Goal: Task Accomplishment & Management: Manage account settings

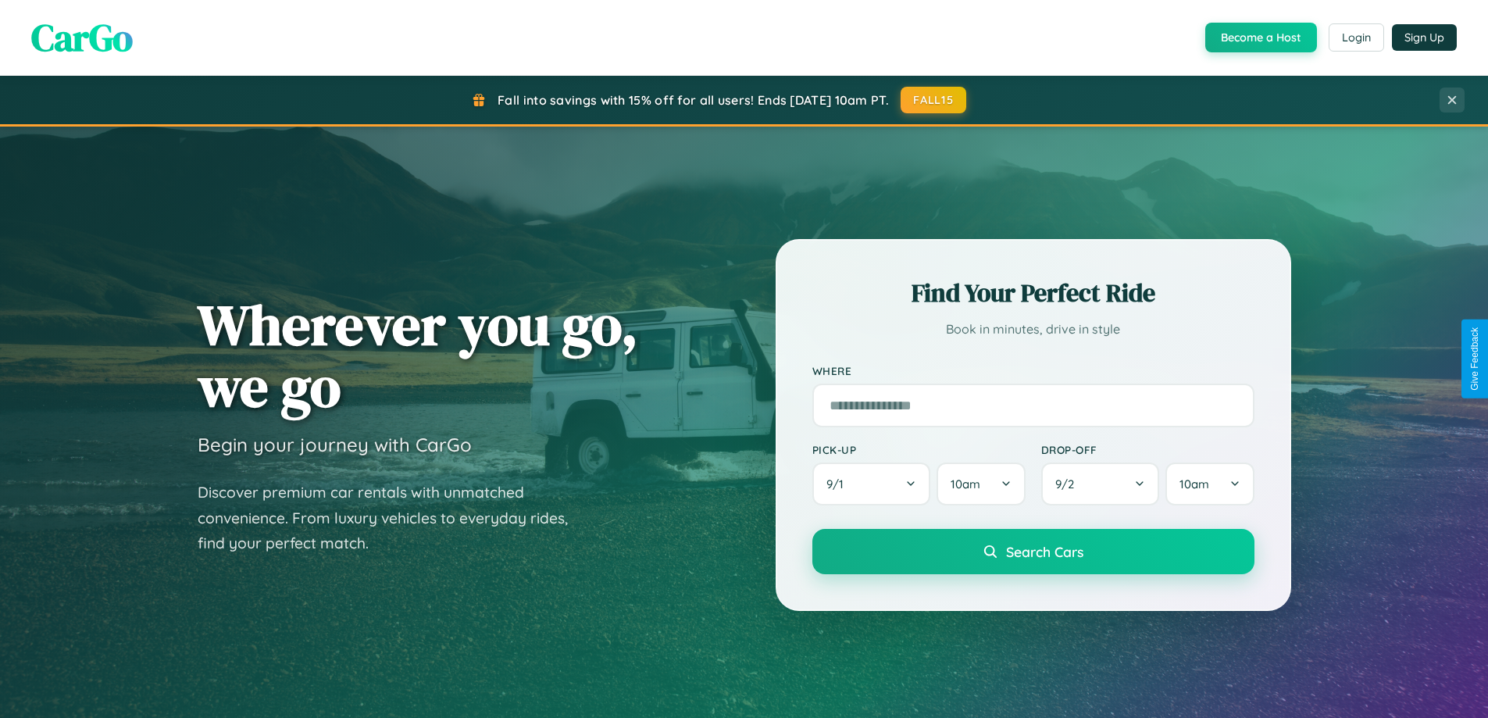
scroll to position [3005, 0]
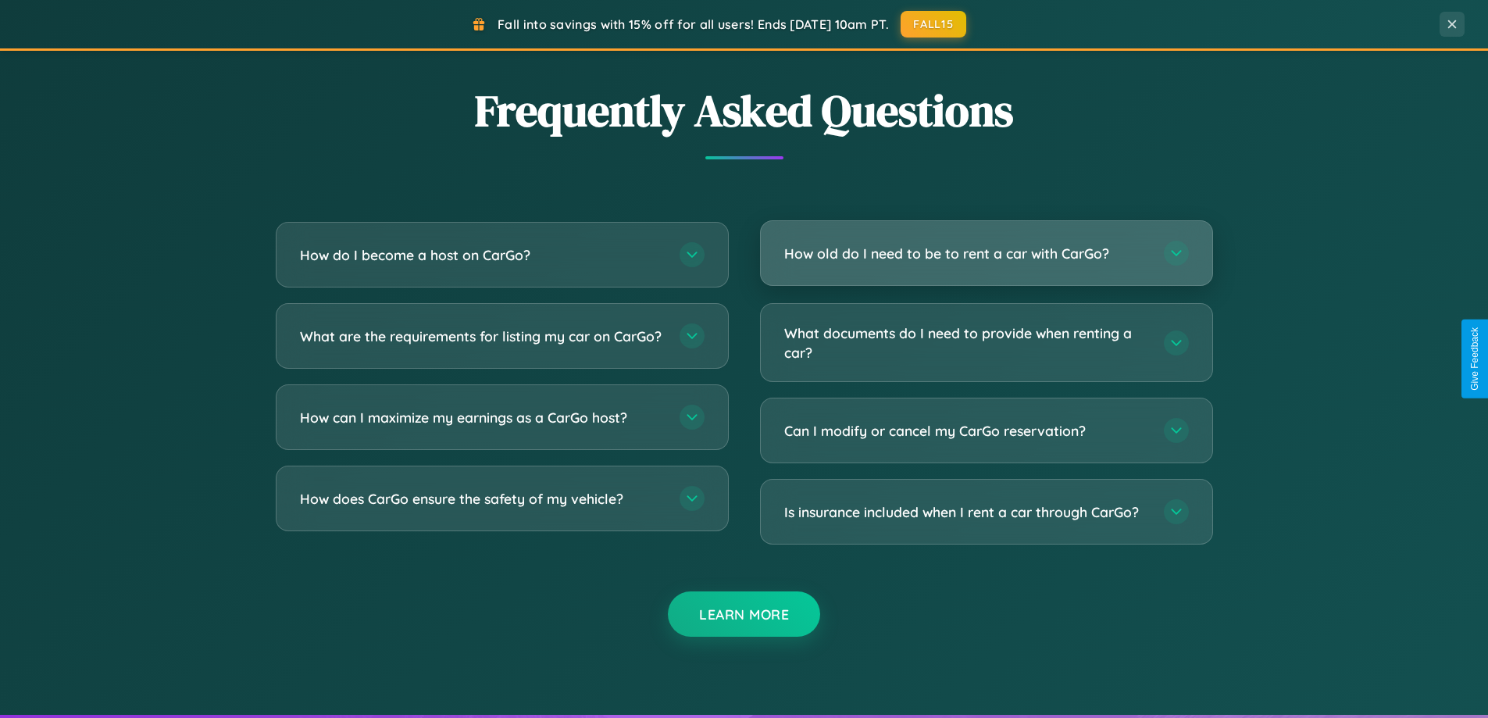
click at [986, 254] on h3 "How old do I need to be to rent a car with CarGo?" at bounding box center [966, 254] width 364 height 20
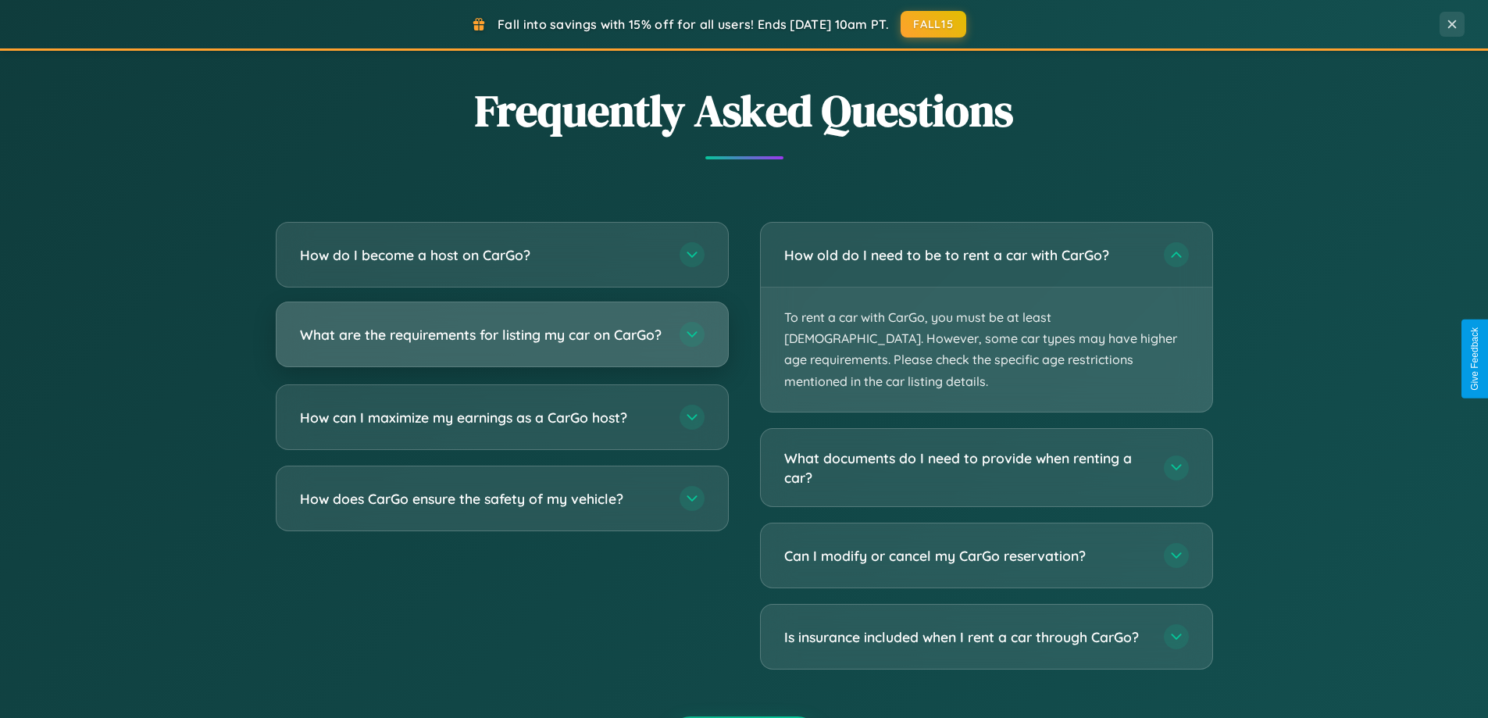
click at [501, 342] on h3 "What are the requirements for listing my car on CarGo?" at bounding box center [482, 335] width 364 height 20
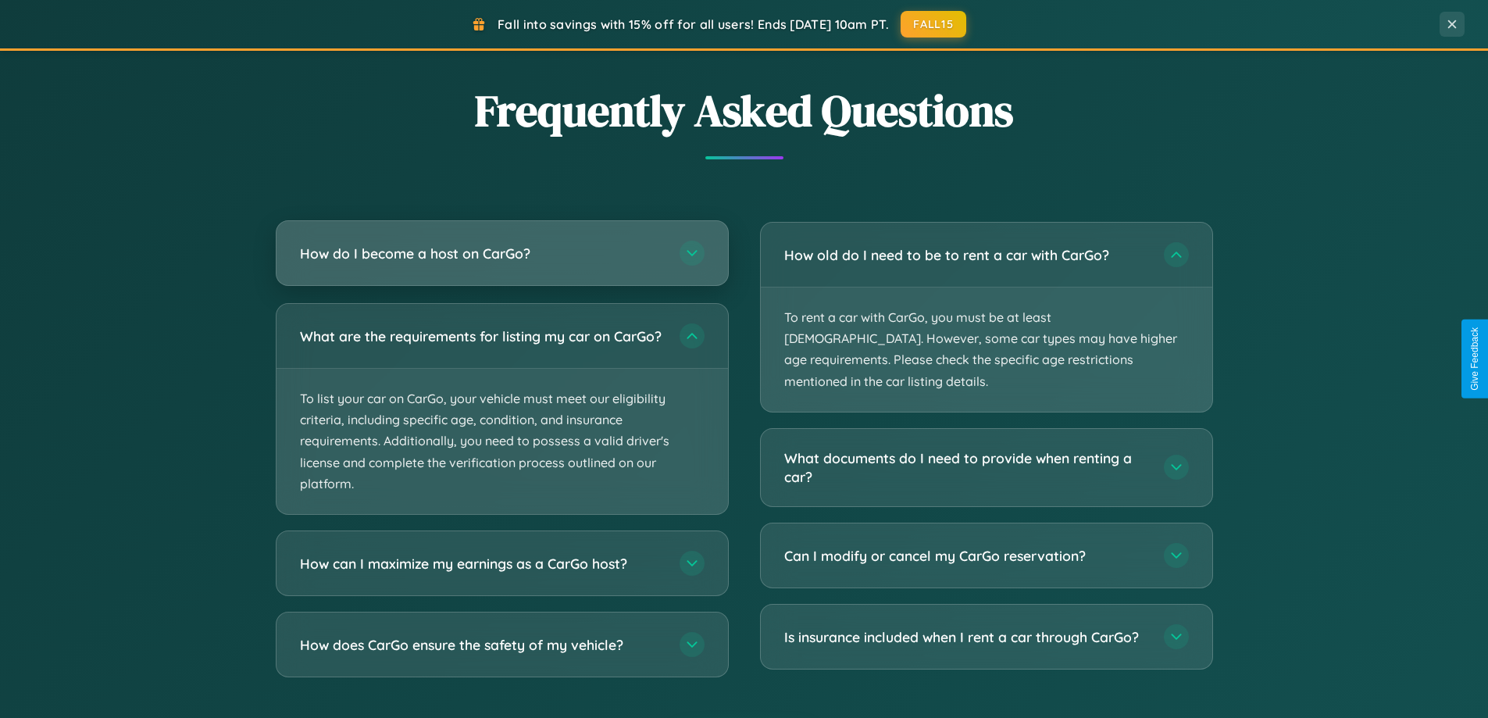
click at [501, 255] on h3 "How do I become a host on CarGo?" at bounding box center [482, 254] width 364 height 20
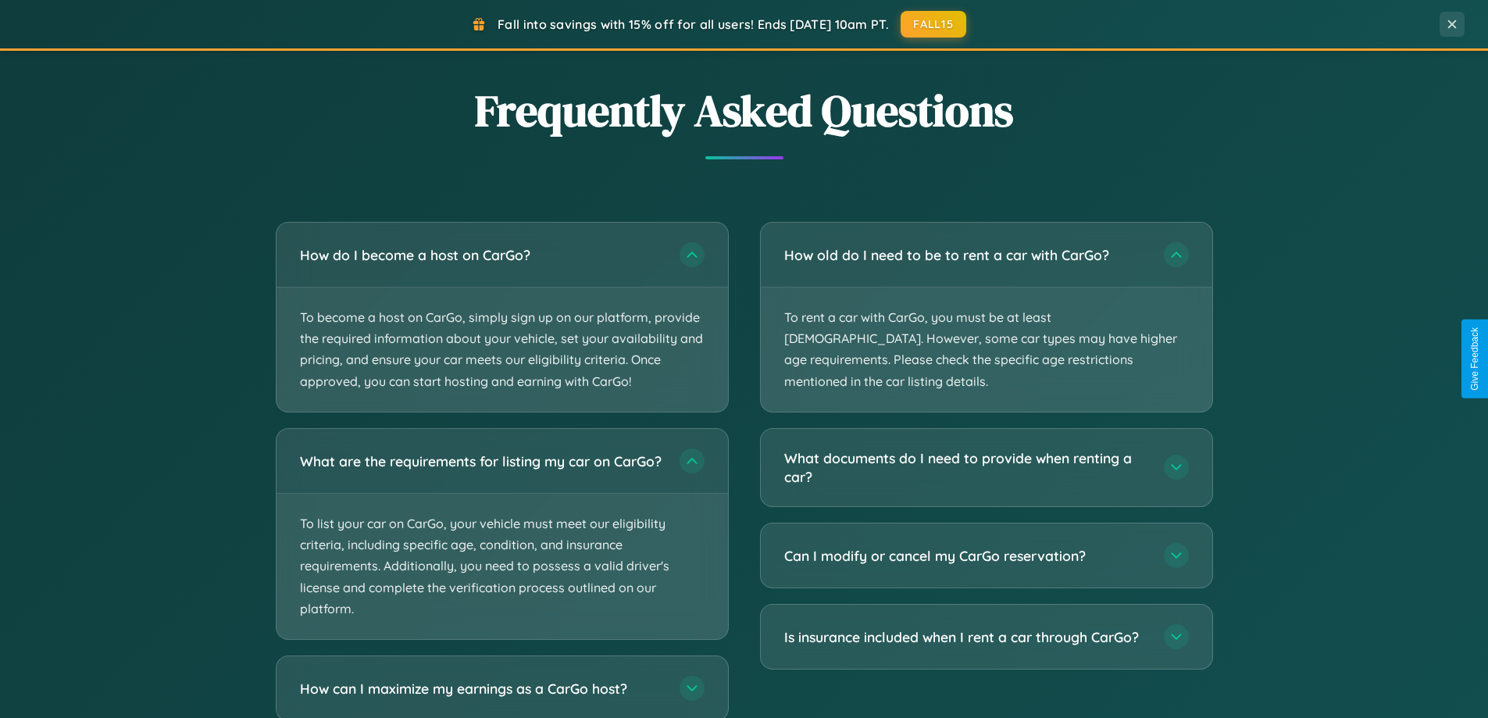
scroll to position [3103, 0]
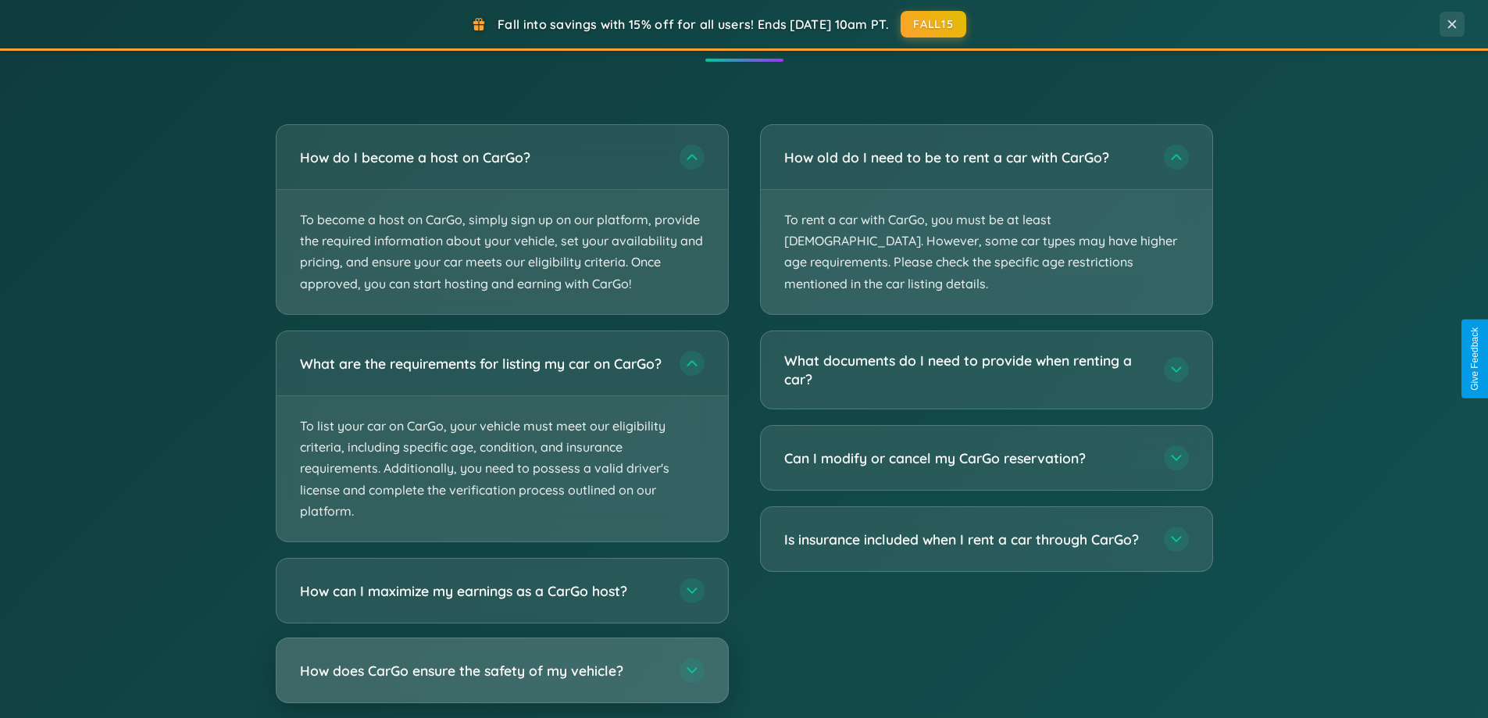
click at [501, 679] on h3 "How does CarGo ensure the safety of my vehicle?" at bounding box center [482, 670] width 364 height 20
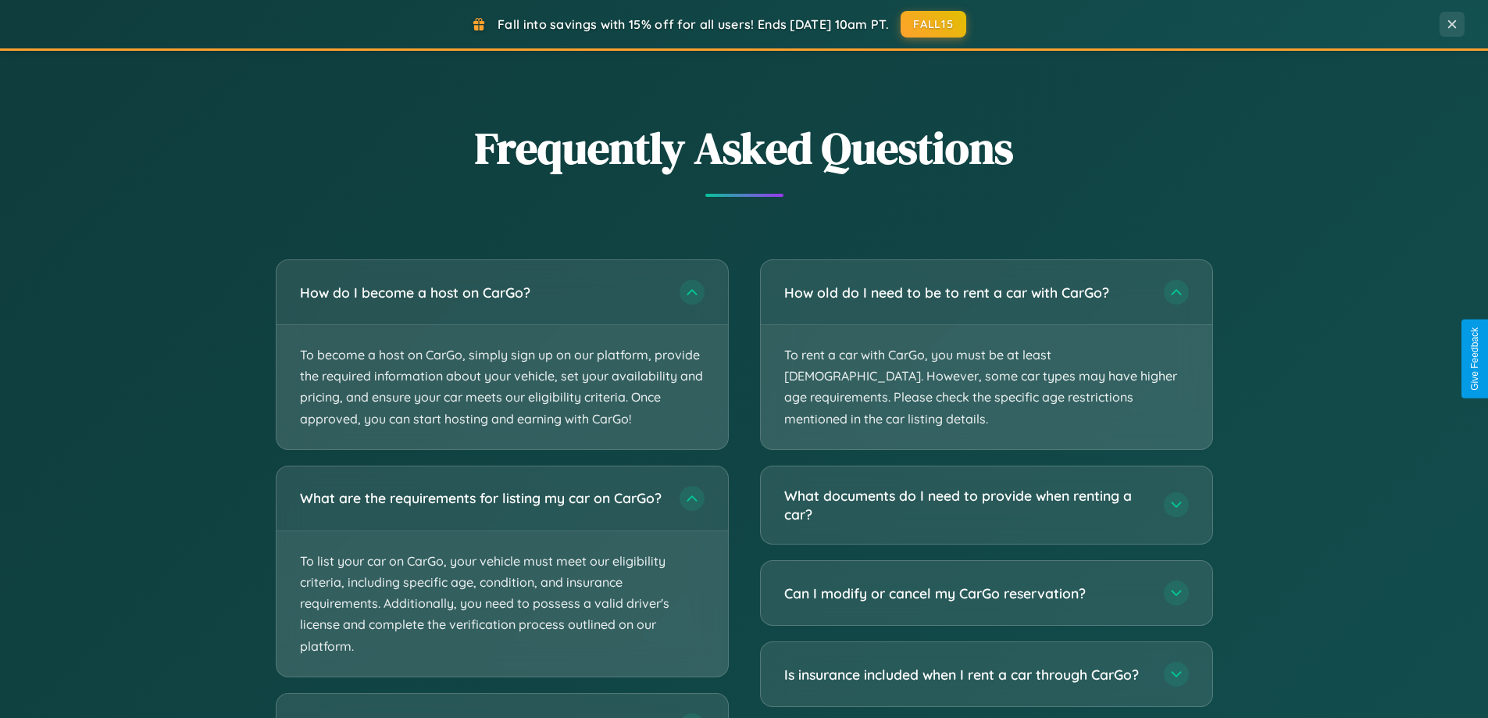
scroll to position [0, 0]
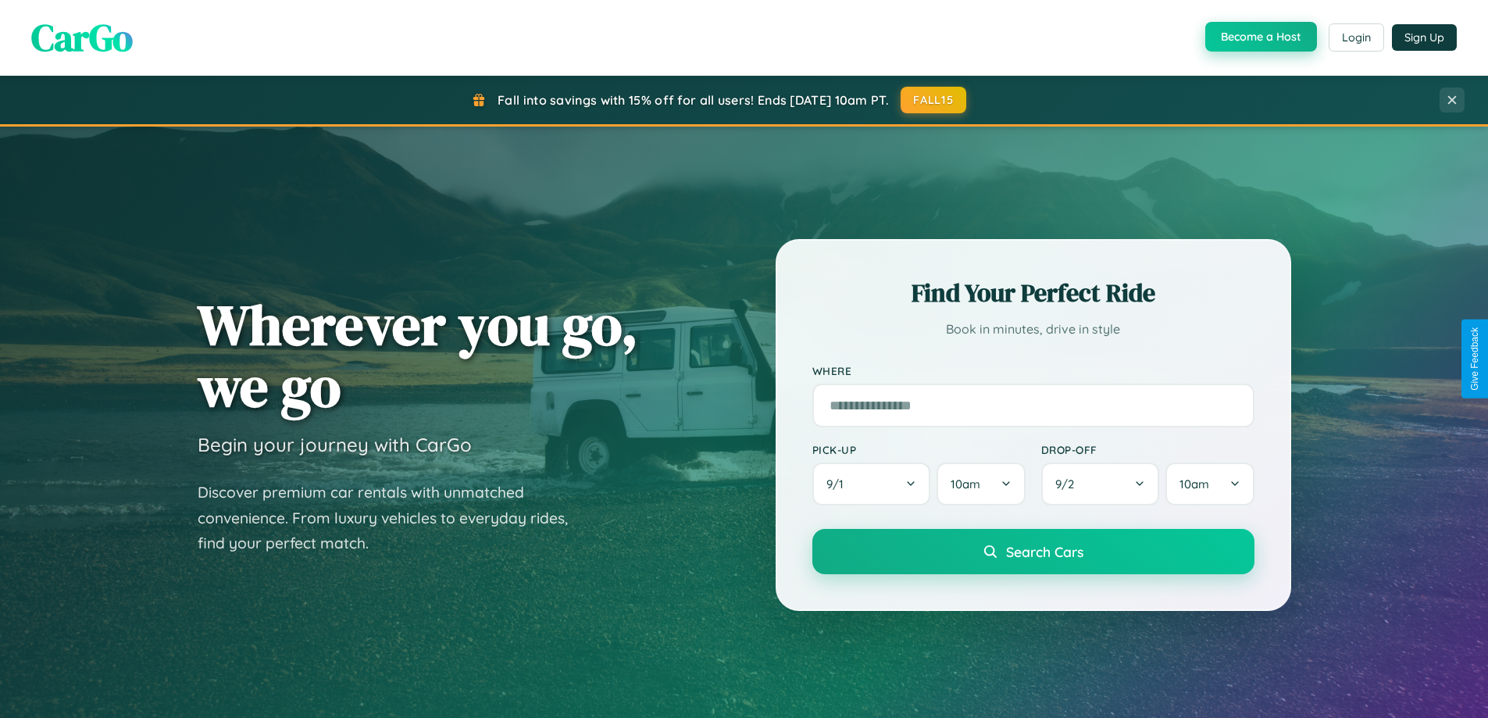
click at [1259, 37] on button "Become a Host" at bounding box center [1261, 37] width 112 height 30
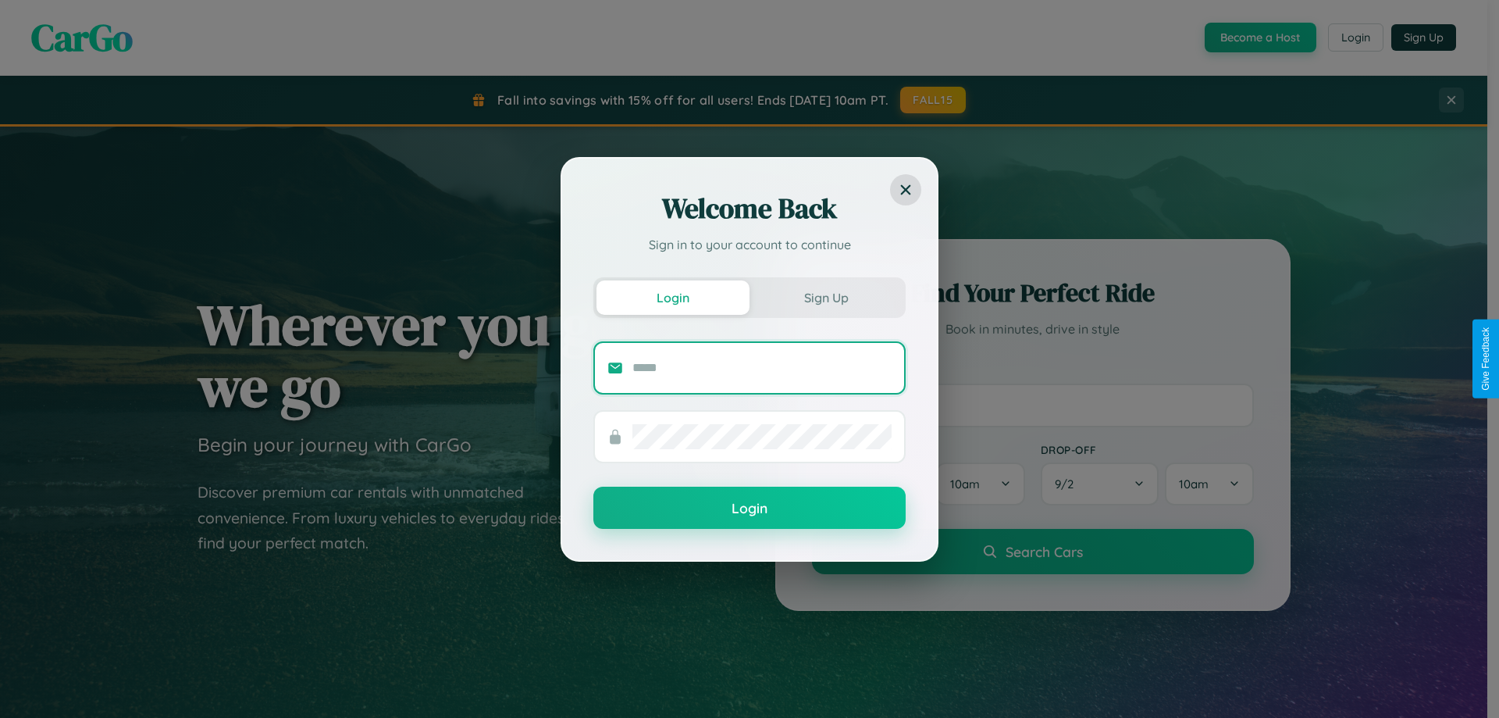
click at [762, 367] on input "text" at bounding box center [762, 367] width 259 height 25
type input "**********"
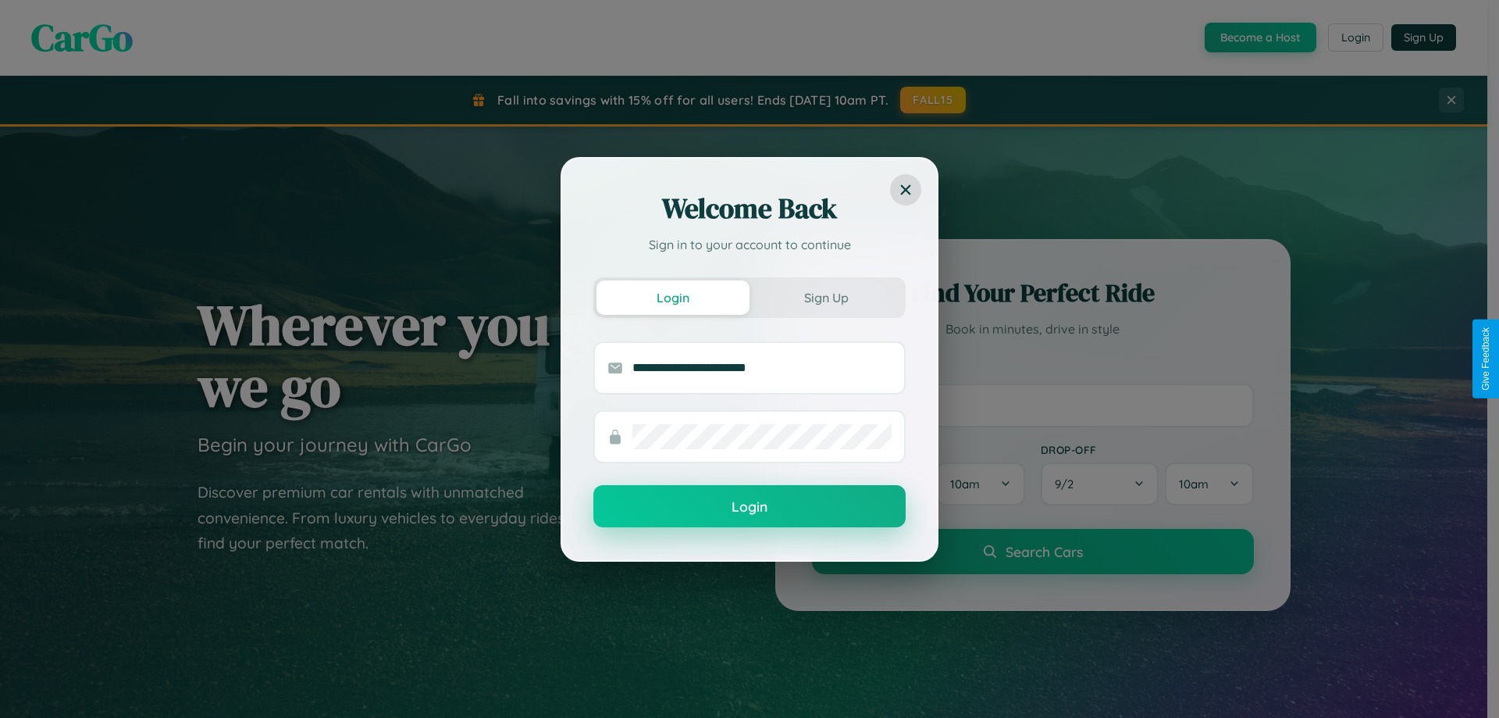
click at [750, 507] on button "Login" at bounding box center [750, 506] width 312 height 42
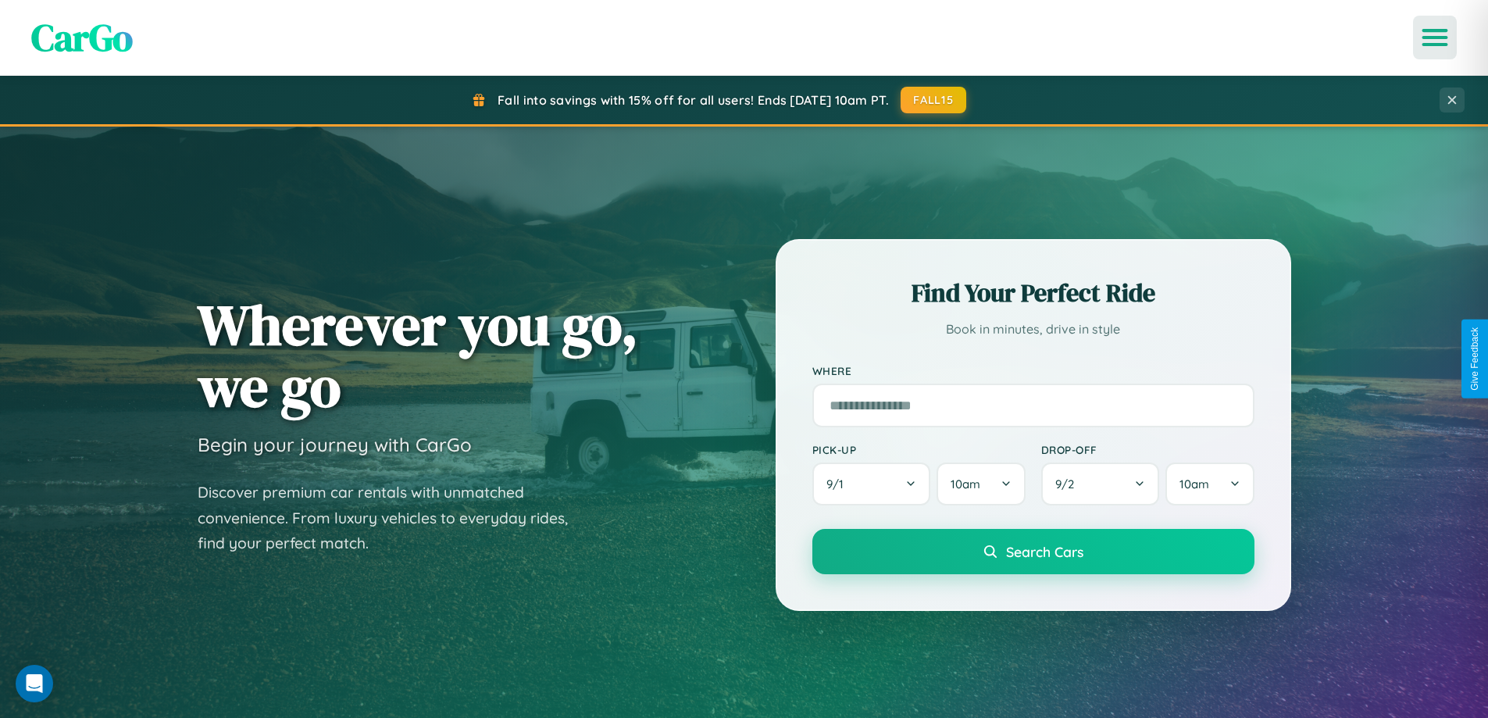
click at [1435, 37] on icon "Open menu" at bounding box center [1435, 37] width 23 height 14
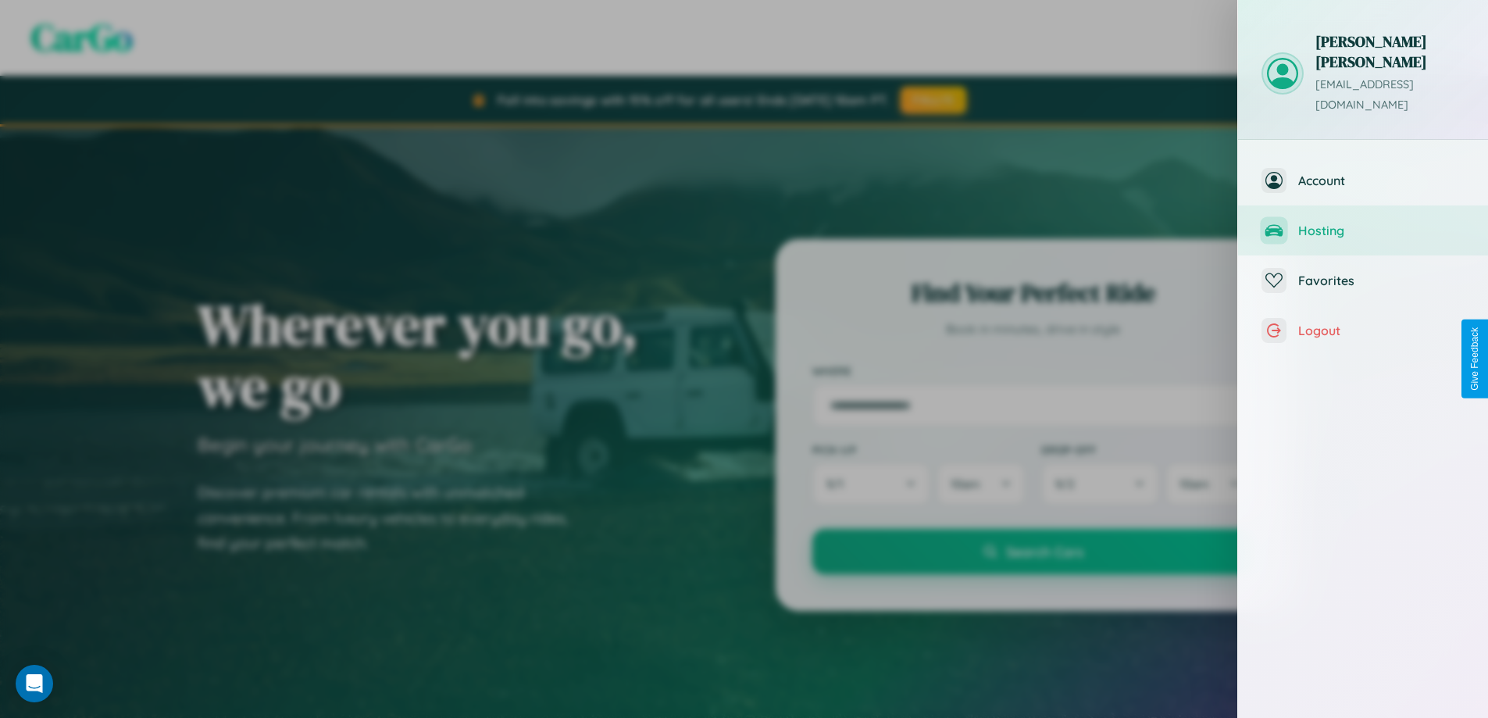
click at [1363, 223] on span "Hosting" at bounding box center [1381, 231] width 166 height 16
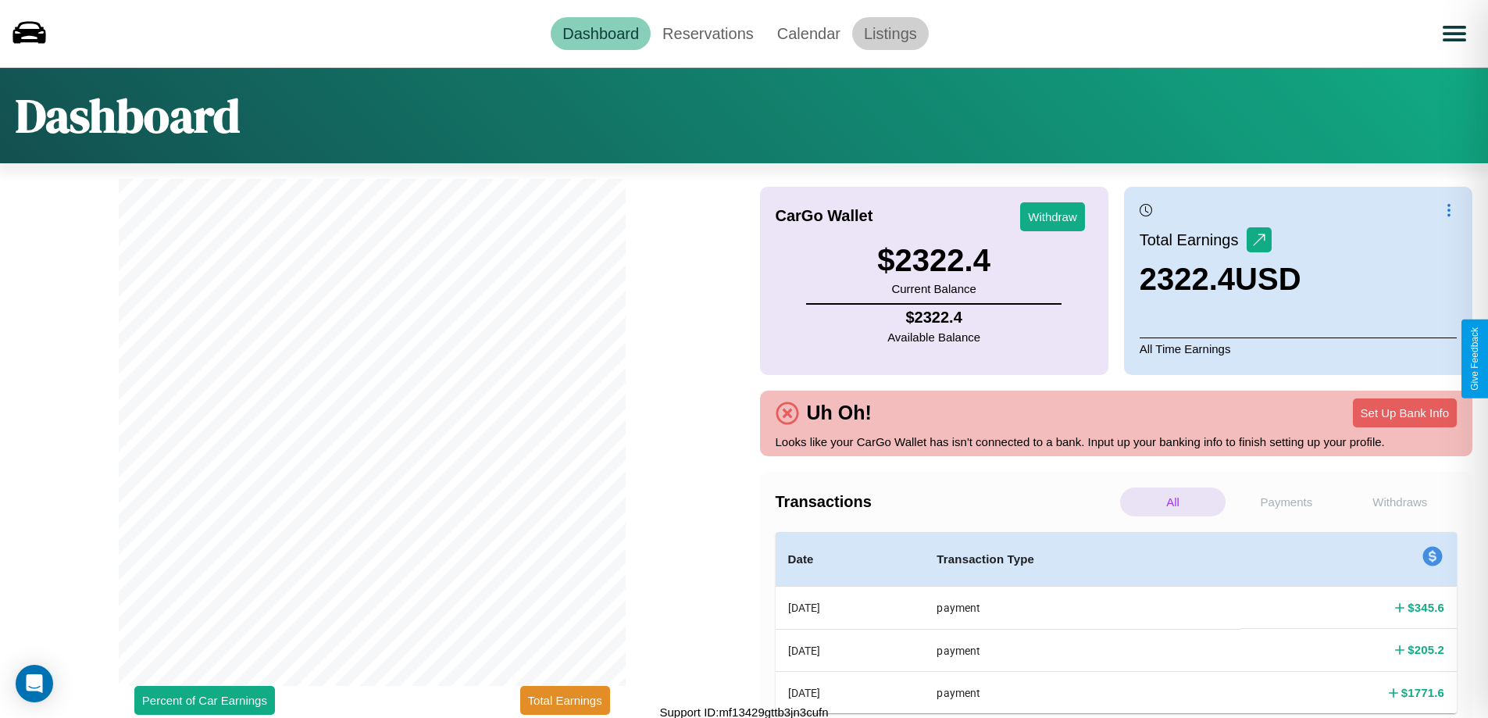
click at [889, 33] on link "Listings" at bounding box center [890, 33] width 77 height 33
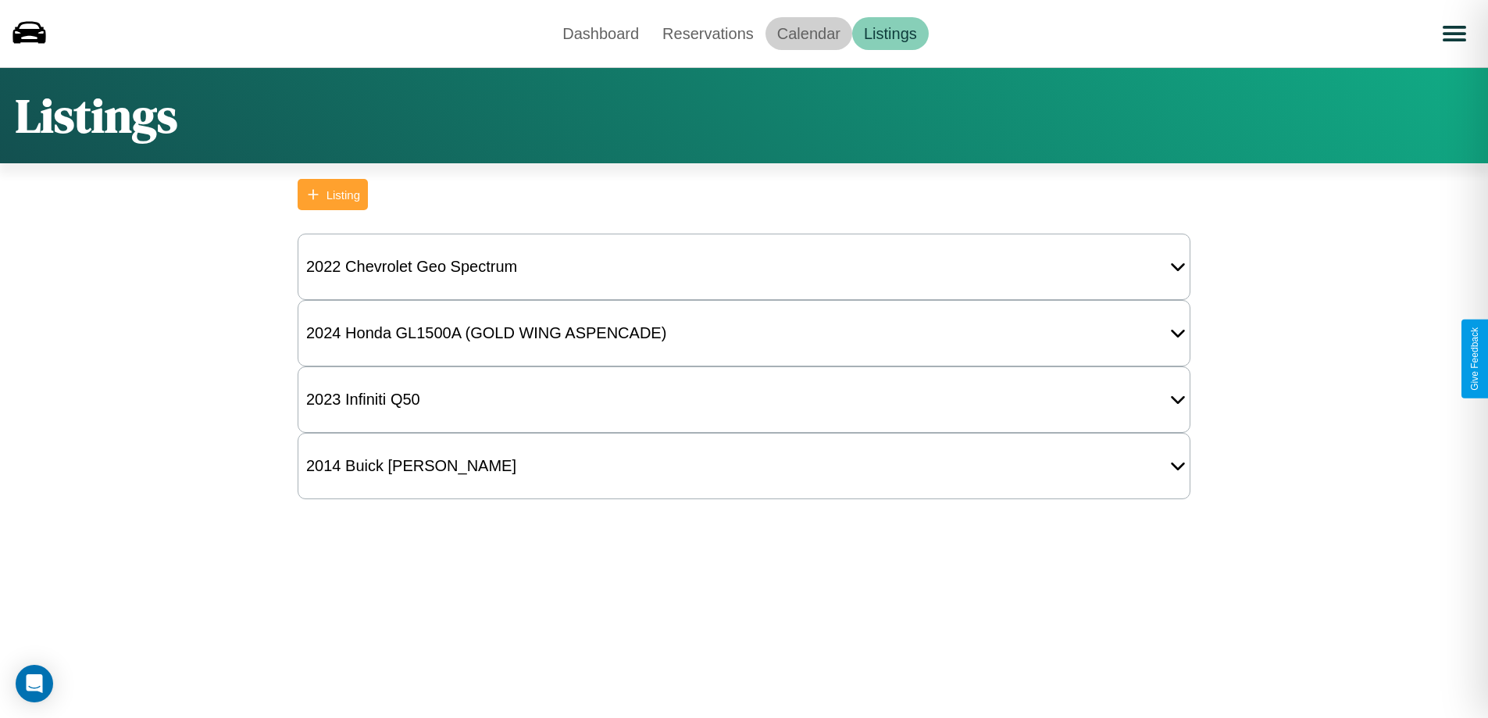
click at [808, 33] on link "Calendar" at bounding box center [808, 33] width 87 height 33
